Goal: Task Accomplishment & Management: Use online tool/utility

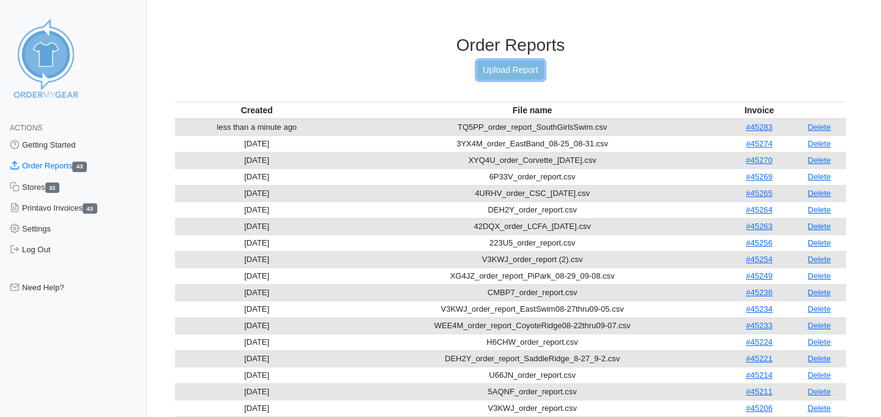
click at [511, 64] on link "Upload Report" at bounding box center [510, 70] width 66 height 19
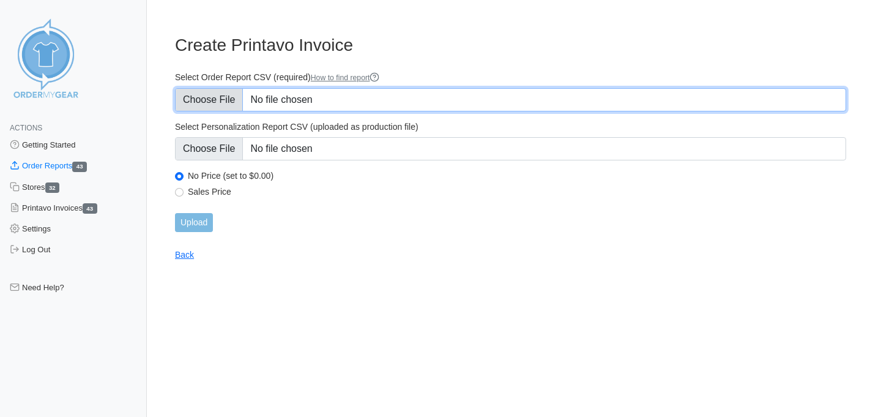
click at [248, 102] on input "Select Order Report CSV (required) How to find report" at bounding box center [510, 99] width 671 height 23
type input "C:\fakepath\WEE4M_order_report_CR_09-17-25.csv"
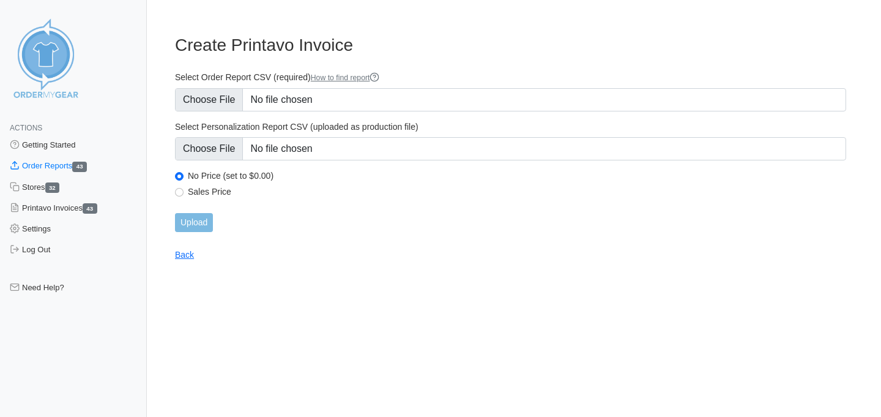
click at [228, 188] on label "Sales Price" at bounding box center [517, 191] width 658 height 11
click at [184, 188] on input "Sales Price" at bounding box center [179, 192] width 9 height 9
radio input "true"
click at [198, 226] on input "Upload" at bounding box center [194, 222] width 38 height 19
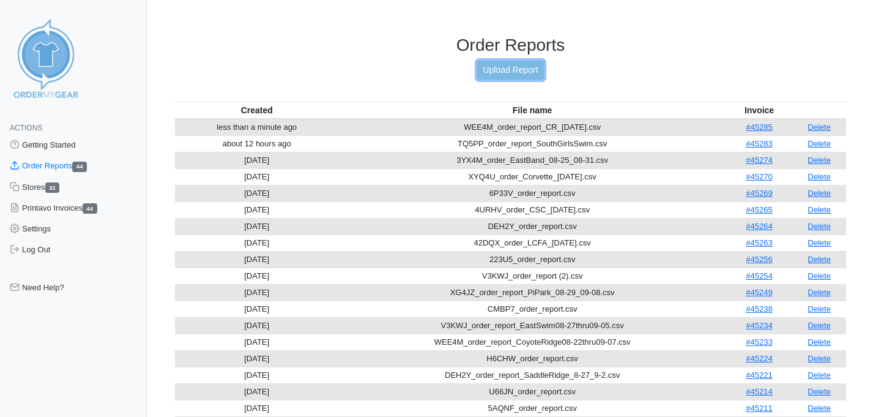
click at [509, 68] on link "Upload Report" at bounding box center [510, 70] width 66 height 19
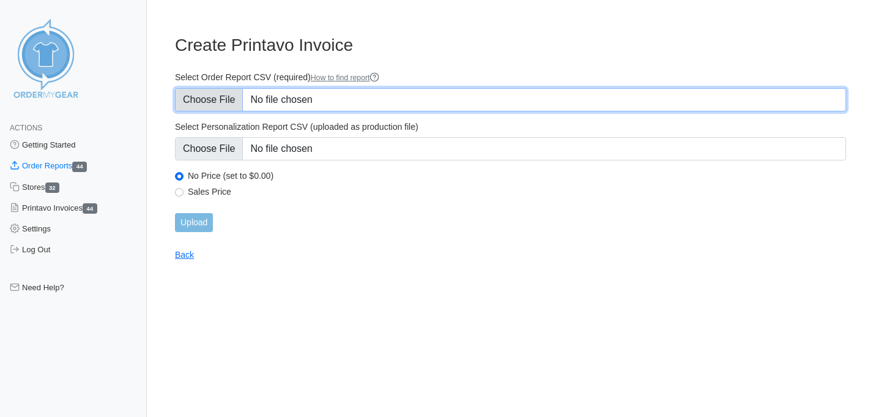
click at [252, 102] on input "Select Order Report CSV (required) How to find report" at bounding box center [510, 99] width 671 height 23
type input "C:\fakepath\4URHV_order_report_CSC_09-17_09-23.csv"
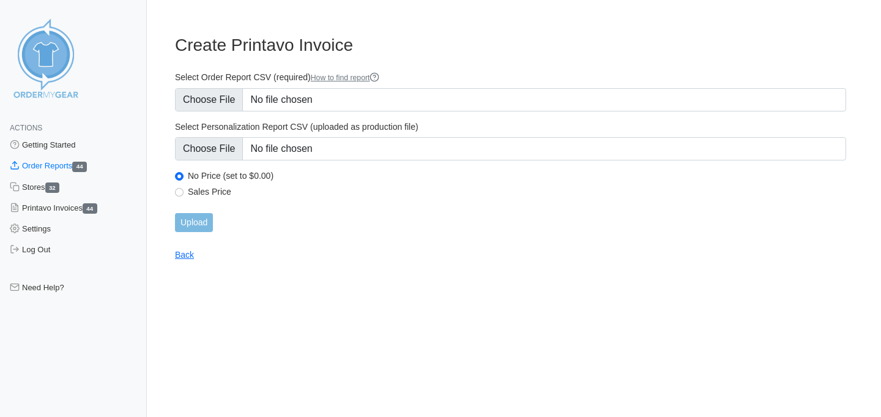
click at [220, 187] on label "Sales Price" at bounding box center [517, 191] width 658 height 11
click at [184, 188] on input "Sales Price" at bounding box center [179, 192] width 9 height 9
radio input "true"
click at [205, 218] on input "Upload" at bounding box center [194, 222] width 38 height 19
